Goal: Find specific page/section

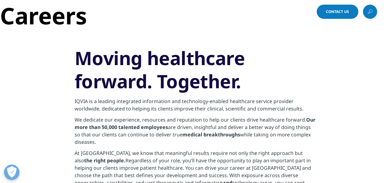
scroll to position [160, 0]
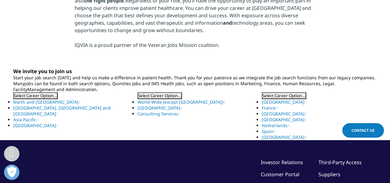
click at [23, 101] on link "North and [GEOGRAPHIC_DATA]" at bounding box center [46, 102] width 67 height 6
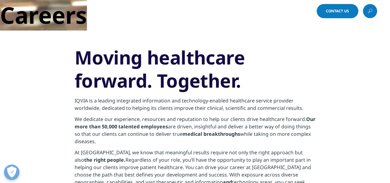
scroll to position [0, 0]
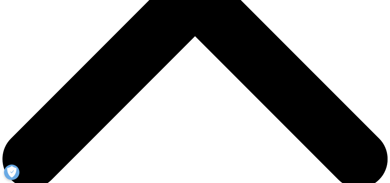
scroll to position [198, 0]
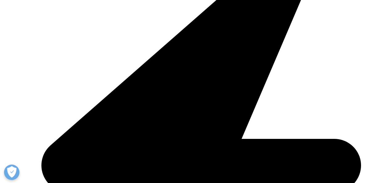
click at [46, 59] on button "Select Career Option..." at bounding box center [35, 57] width 44 height 7
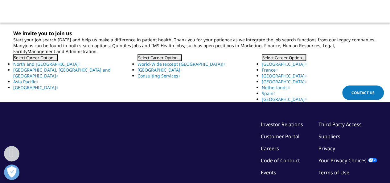
click at [46, 59] on button "Select Career Option..." at bounding box center [35, 57] width 44 height 7
click at [68, 64] on link "North and [GEOGRAPHIC_DATA]" at bounding box center [46, 64] width 67 height 6
